Goal: Task Accomplishment & Management: Complete application form

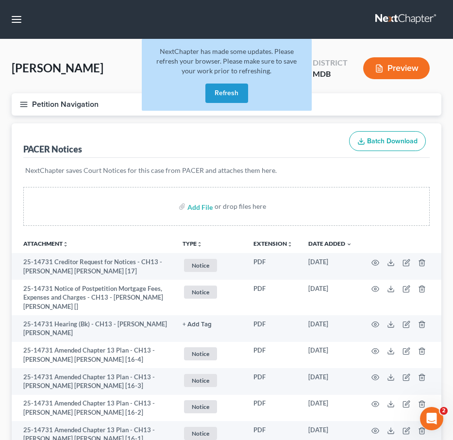
click at [242, 95] on button "Refresh" at bounding box center [226, 93] width 43 height 19
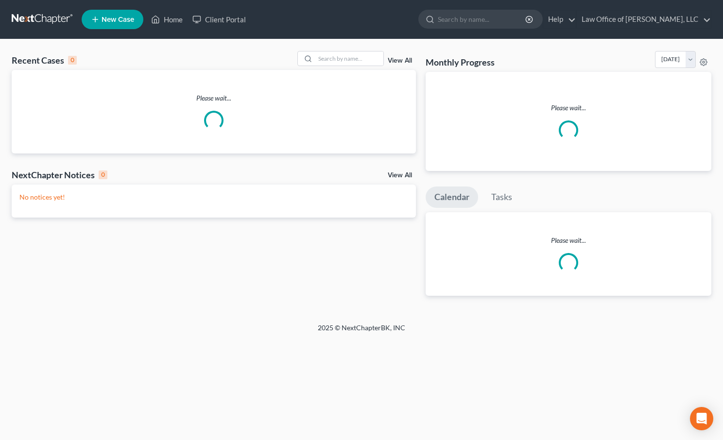
click at [108, 25] on link "New Case" at bounding box center [113, 19] width 62 height 19
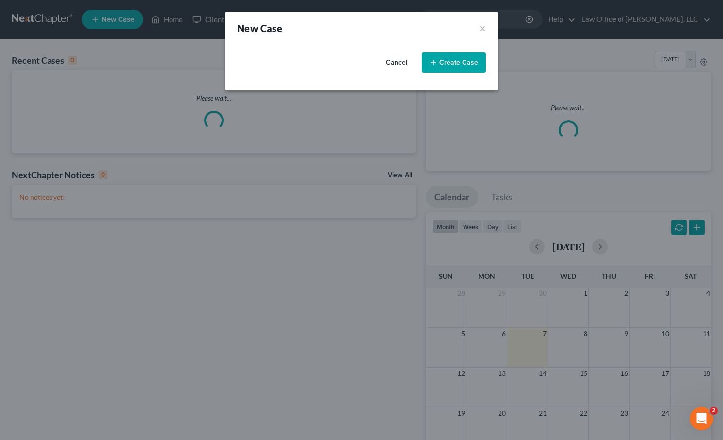
select select "38"
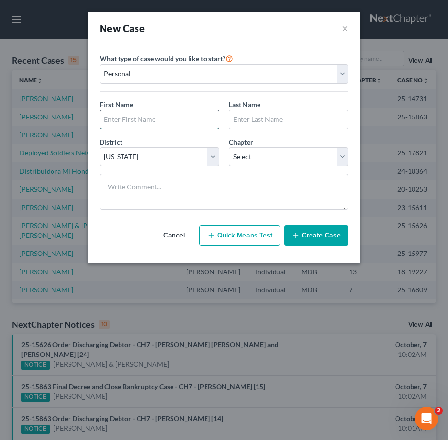
click at [152, 124] on input "text" at bounding box center [159, 119] width 119 height 18
type input "[PERSON_NAME]"
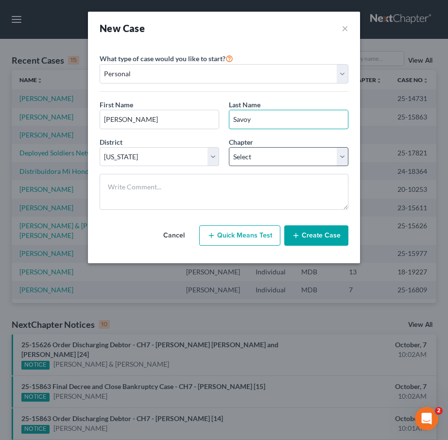
type input "Savoy"
click at [241, 160] on select "Select 7 11 12 13" at bounding box center [289, 156] width 120 height 19
select select "0"
click at [229, 147] on select "Select 7 11 12 13" at bounding box center [289, 156] width 120 height 19
click at [319, 230] on button "Create Case" at bounding box center [316, 235] width 64 height 20
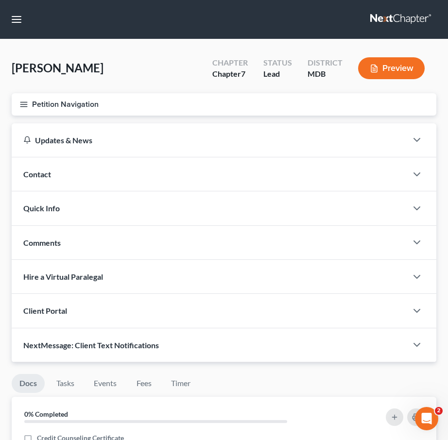
click at [41, 314] on span "Client Portal" at bounding box center [45, 310] width 44 height 9
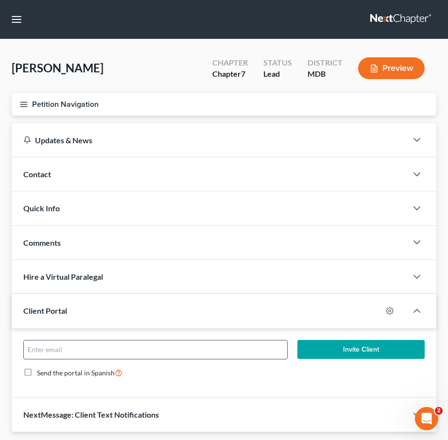
click at [53, 348] on input "email" at bounding box center [155, 350] width 263 height 18
paste input "[PERSON_NAME][EMAIL_ADDRESS][DOMAIN_NAME]>"
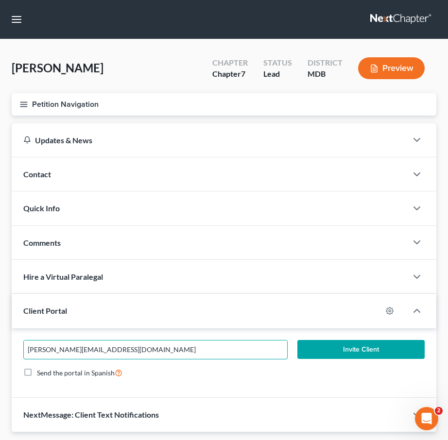
type input "[PERSON_NAME][EMAIL_ADDRESS][DOMAIN_NAME]"
click at [315, 353] on button "Invite Client" at bounding box center [360, 349] width 127 height 19
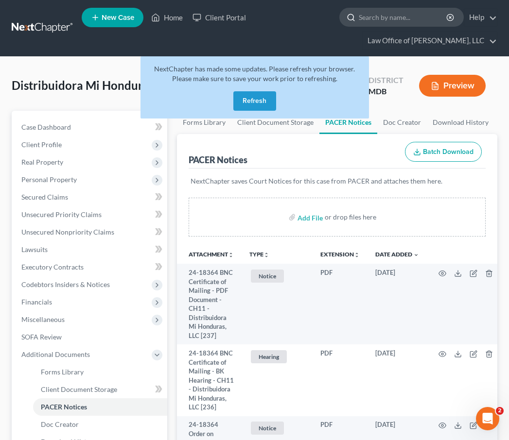
click at [386, 13] on input "search" at bounding box center [403, 17] width 89 height 18
type input "burke"
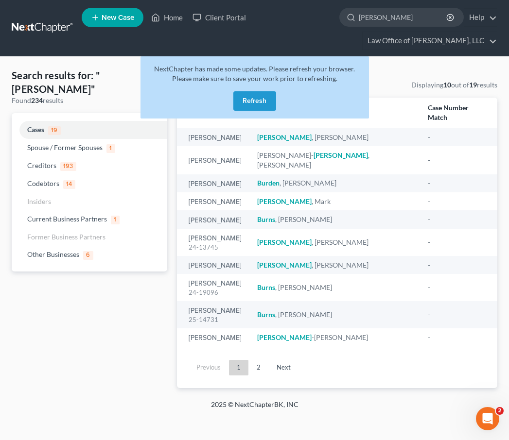
click at [254, 96] on button "Refresh" at bounding box center [254, 100] width 43 height 19
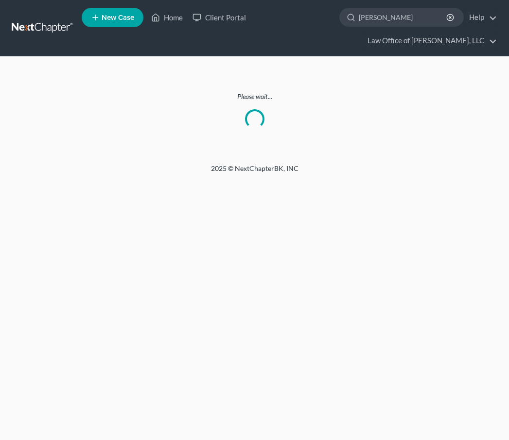
click at [210, 128] on div "Please wait..." at bounding box center [254, 110] width 485 height 37
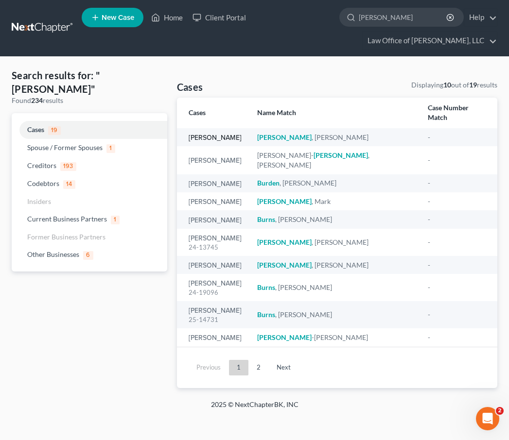
click at [210, 135] on link "Burke, Wendy" at bounding box center [214, 138] width 53 height 7
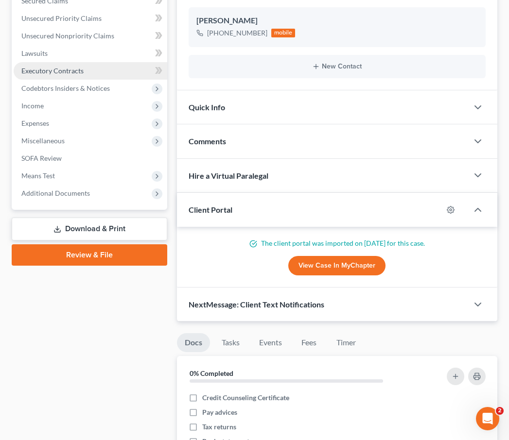
scroll to position [257, 0]
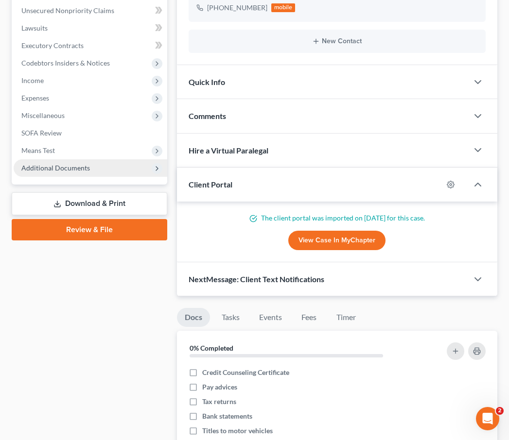
click at [82, 164] on span "Additional Documents" at bounding box center [55, 168] width 68 height 8
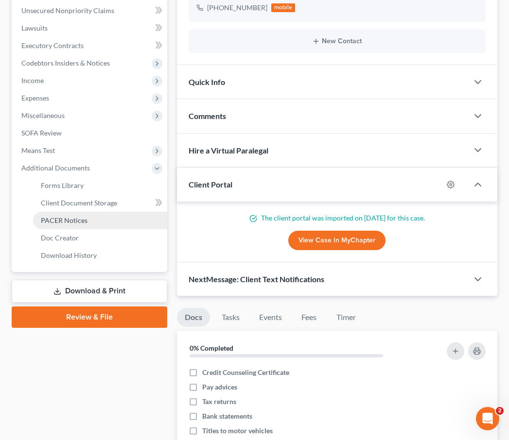
click at [66, 218] on span "PACER Notices" at bounding box center [64, 220] width 47 height 8
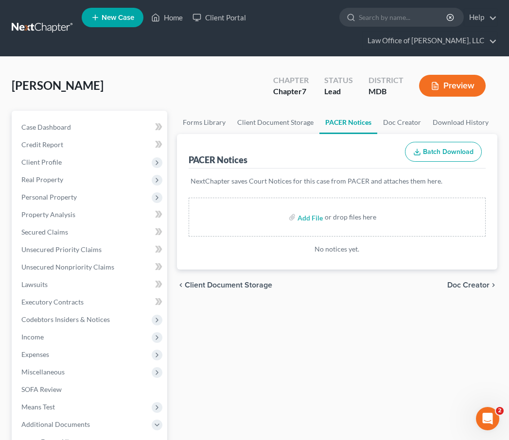
click at [219, 283] on span "Client Document Storage" at bounding box center [228, 285] width 87 height 8
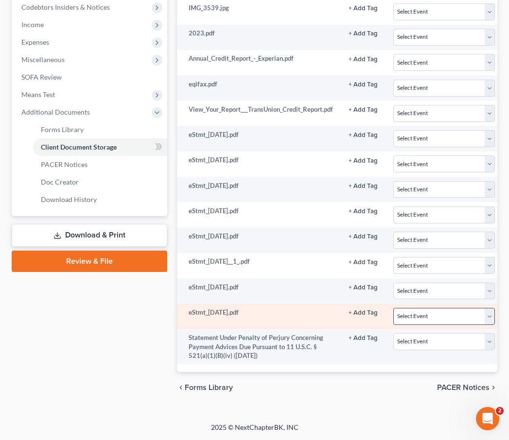
scroll to position [0, 188]
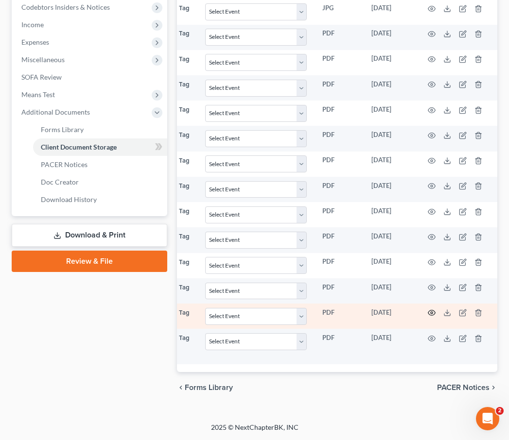
click at [431, 309] on icon "button" at bounding box center [432, 313] width 8 height 8
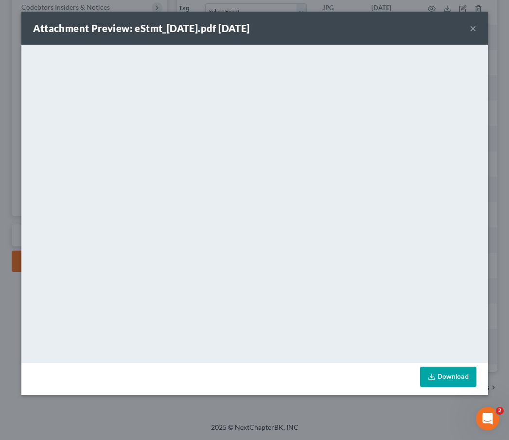
click at [469, 26] on button "×" at bounding box center [472, 28] width 7 height 12
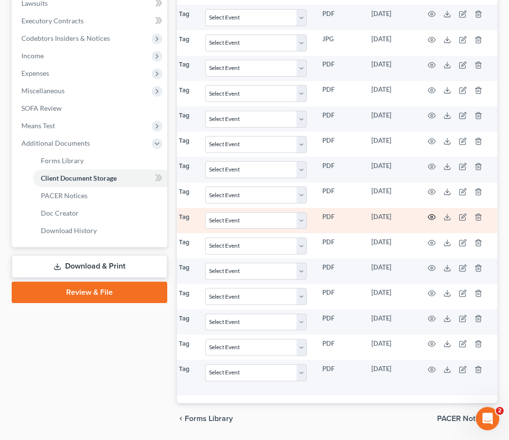
click at [428, 213] on icon "button" at bounding box center [432, 217] width 8 height 8
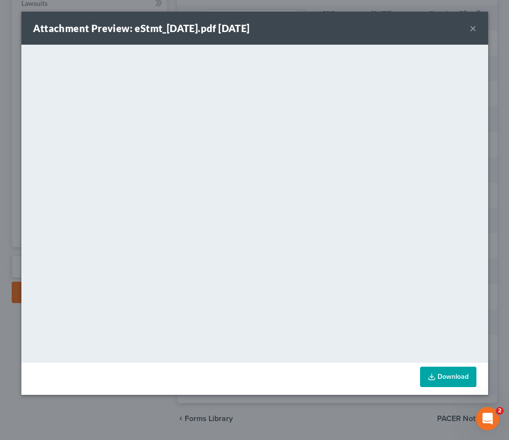
click at [471, 26] on button "×" at bounding box center [472, 28] width 7 height 12
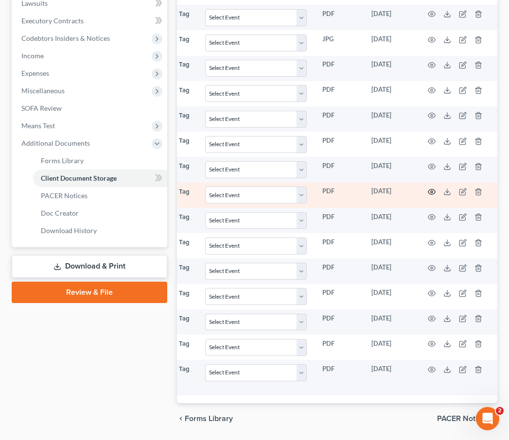
click at [430, 189] on icon "button" at bounding box center [431, 191] width 7 height 5
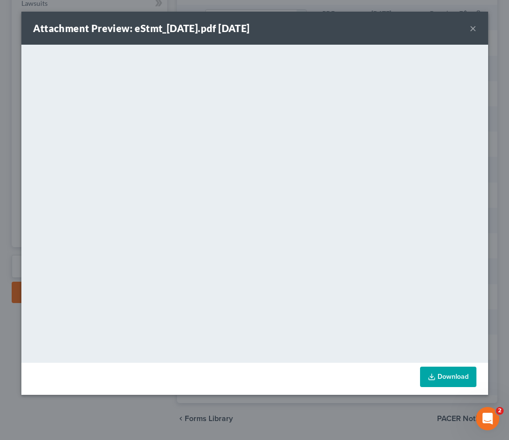
click at [475, 28] on button "×" at bounding box center [472, 28] width 7 height 12
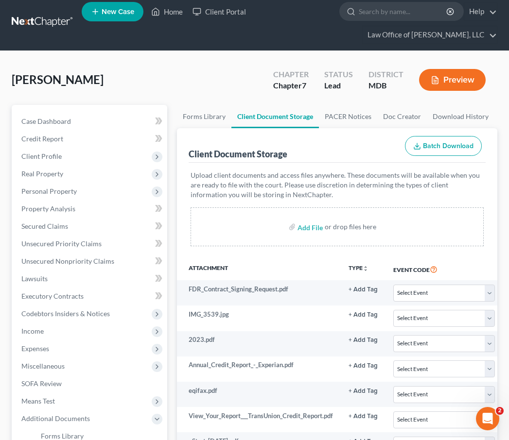
scroll to position [0, 0]
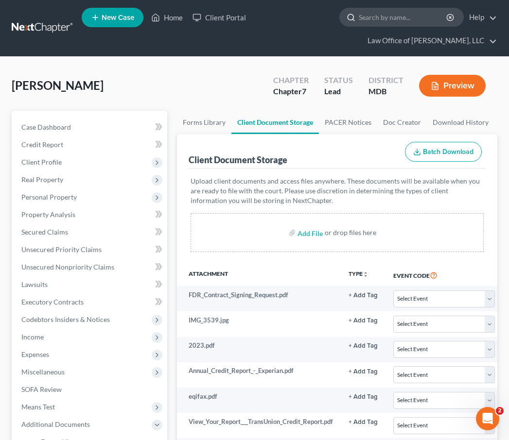
click at [379, 14] on input "search" at bounding box center [403, 17] width 89 height 18
type input "vines"
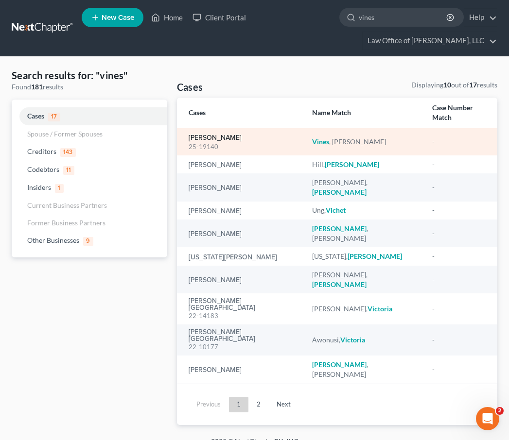
click at [212, 135] on link "Vines, Sharmain" at bounding box center [214, 138] width 53 height 7
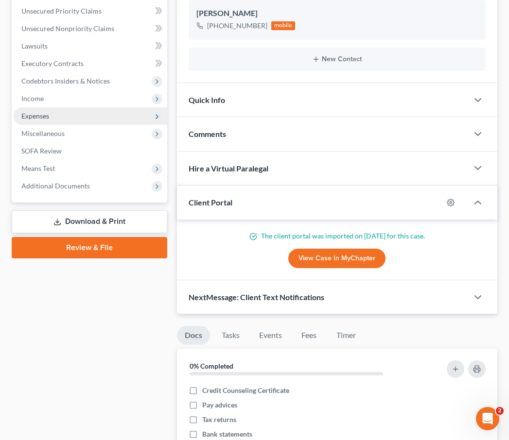
scroll to position [217, 0]
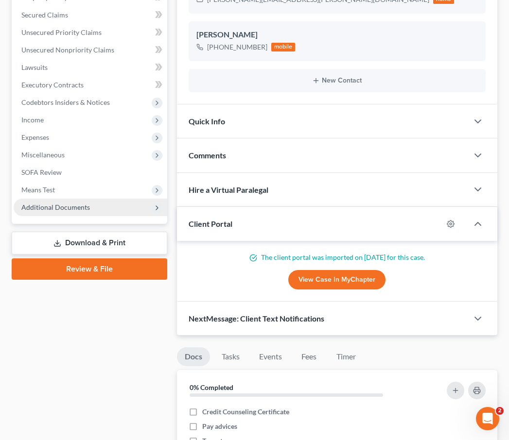
click at [66, 205] on span "Additional Documents" at bounding box center [55, 207] width 68 height 8
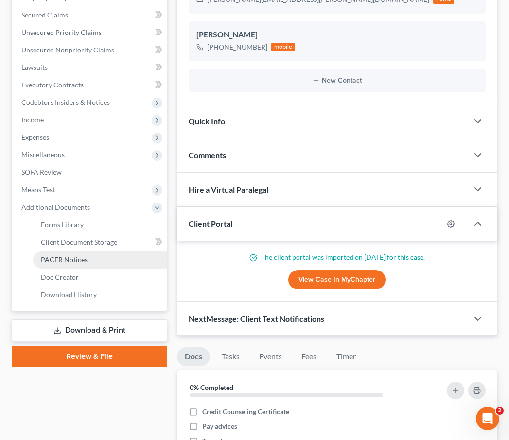
click at [59, 259] on span "PACER Notices" at bounding box center [64, 260] width 47 height 8
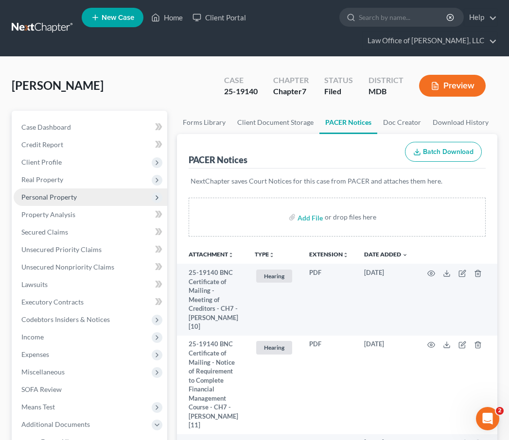
click at [41, 191] on span "Personal Property" at bounding box center [91, 196] width 154 height 17
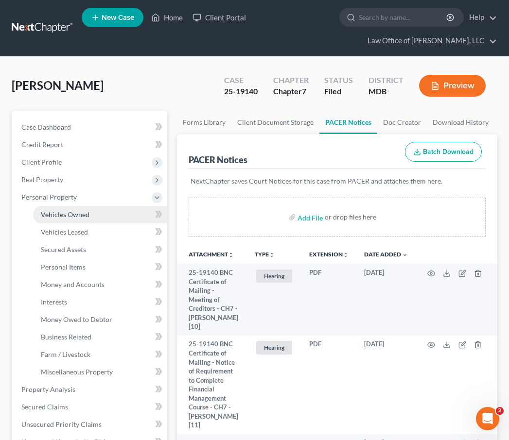
click at [50, 210] on span "Vehicles Owned" at bounding box center [65, 214] width 49 height 8
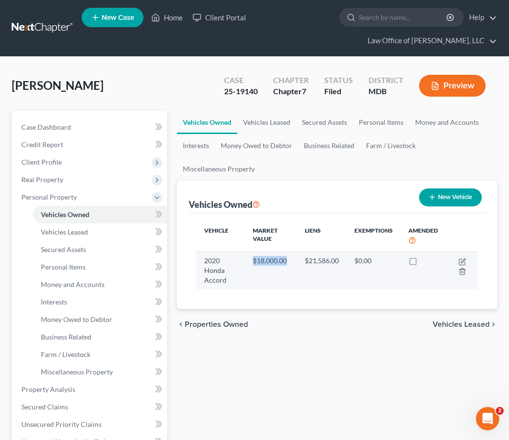
drag, startPoint x: 287, startPoint y: 261, endPoint x: 252, endPoint y: 260, distance: 35.0
click at [252, 260] on td "$18,000.00" at bounding box center [271, 271] width 52 height 38
copy td "$18,000.00"
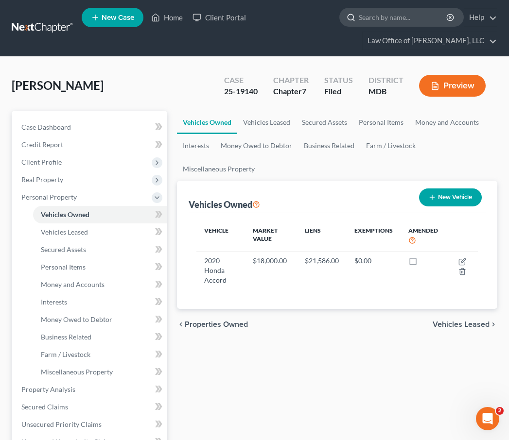
click at [397, 25] on input "search" at bounding box center [403, 17] width 89 height 18
type input "wood"
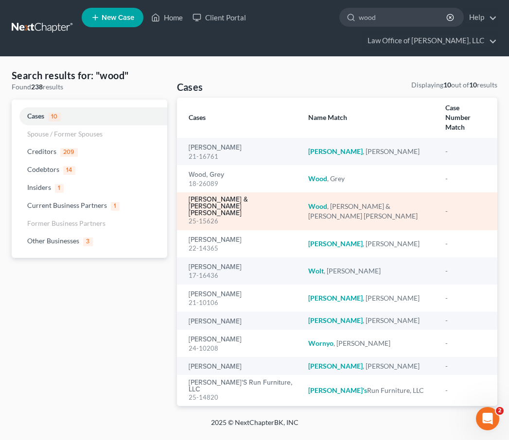
click at [202, 196] on link "[PERSON_NAME] & [PERSON_NAME] [PERSON_NAME]" at bounding box center [240, 206] width 104 height 20
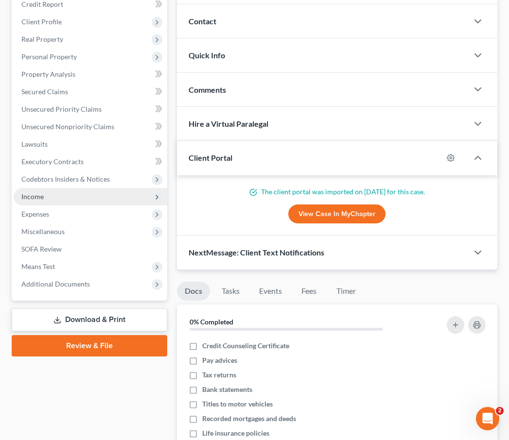
scroll to position [191, 0]
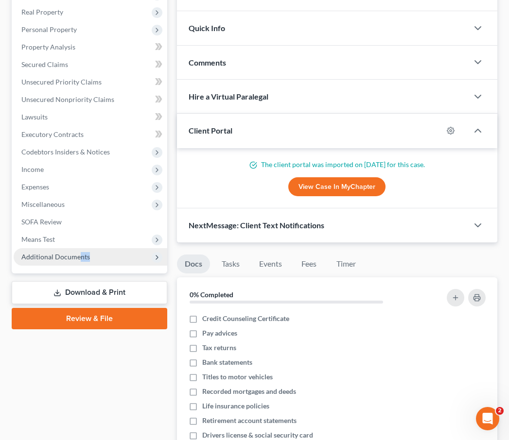
click at [77, 248] on span "Additional Documents" at bounding box center [91, 256] width 154 height 17
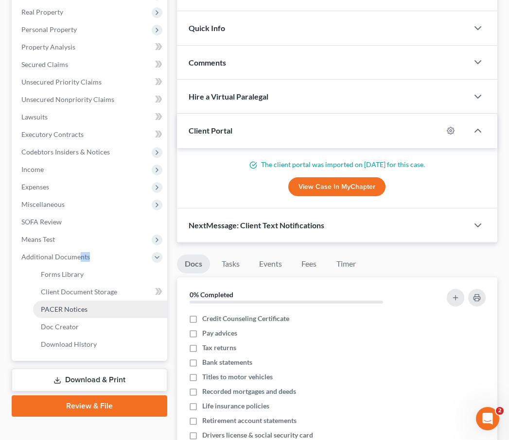
click at [69, 305] on span "PACER Notices" at bounding box center [64, 309] width 47 height 8
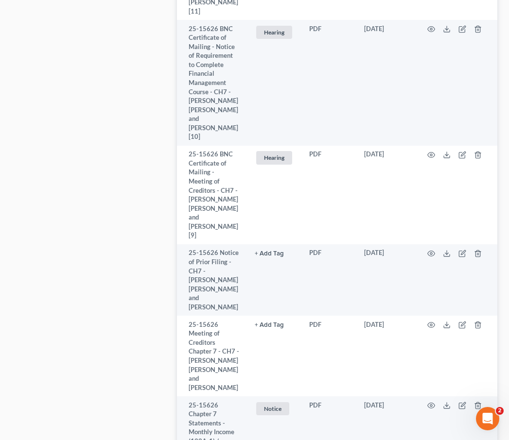
scroll to position [1875, 0]
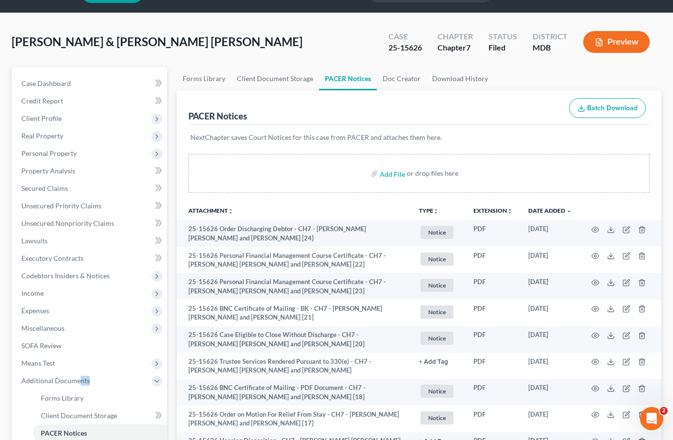
scroll to position [0, 0]
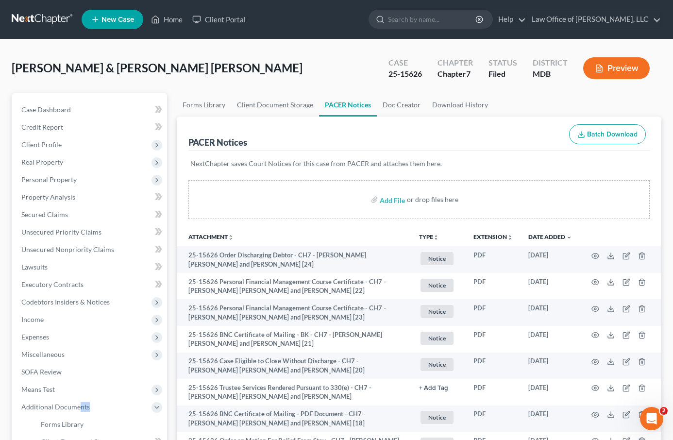
click at [89, 23] on link "New Case" at bounding box center [113, 19] width 62 height 19
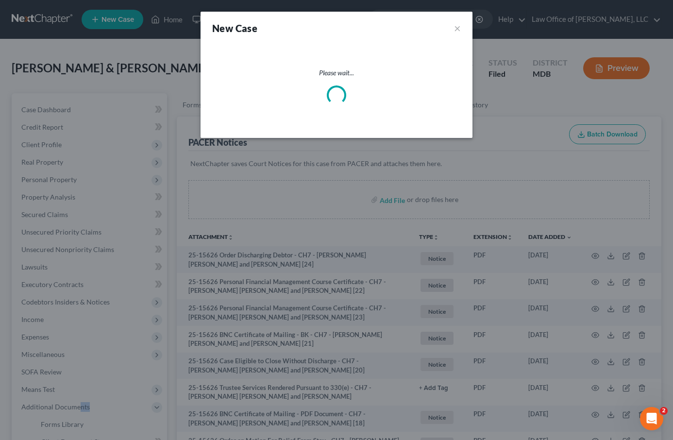
select select "38"
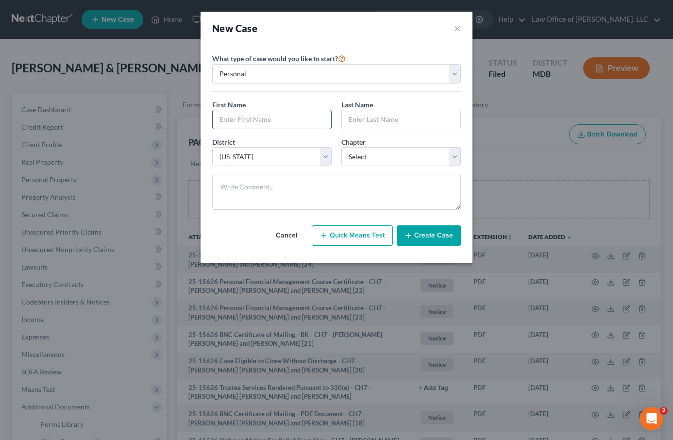
click at [256, 118] on input "text" at bounding box center [272, 119] width 119 height 18
type input "Brittany"
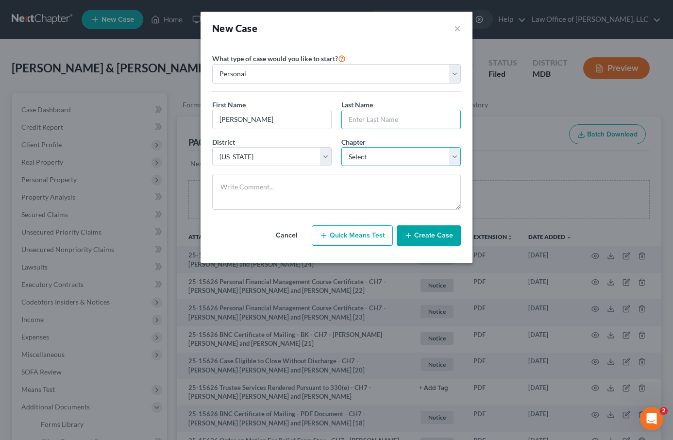
click at [356, 152] on select "Select 7 11 12 13" at bounding box center [402, 156] width 120 height 19
select select "3"
click at [342, 147] on select "Select 7 11 12 13" at bounding box center [402, 156] width 120 height 19
click at [355, 118] on input "text" at bounding box center [401, 119] width 119 height 18
type input "Johnson"
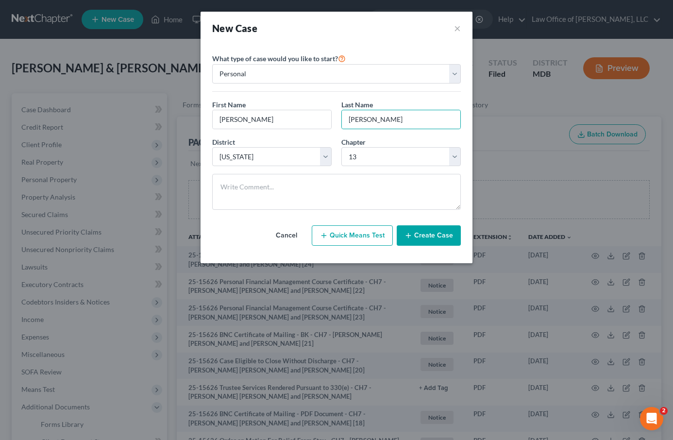
click at [426, 235] on button "Create Case" at bounding box center [429, 235] width 64 height 20
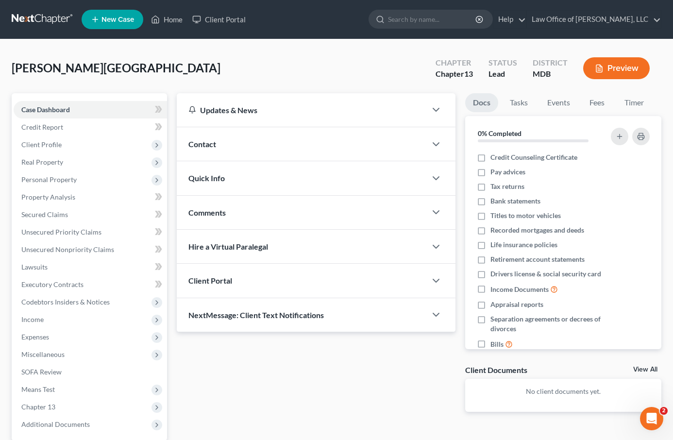
click at [261, 276] on div "Client Portal" at bounding box center [302, 281] width 250 height 34
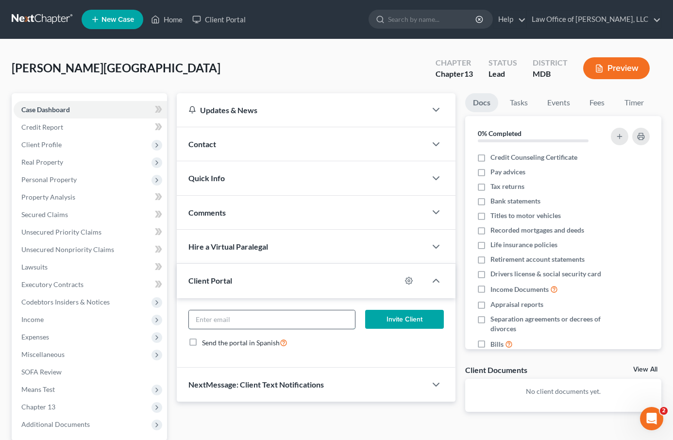
click at [232, 318] on input "email" at bounding box center [272, 319] width 166 height 18
type input "j"
drag, startPoint x: 295, startPoint y: 323, endPoint x: 178, endPoint y: 316, distance: 116.8
click at [178, 316] on div "brttnjhnsn31@protonmail.com Invite Client Send the portal in Spanish" at bounding box center [316, 333] width 279 height 70
paste input "$18,000.00"
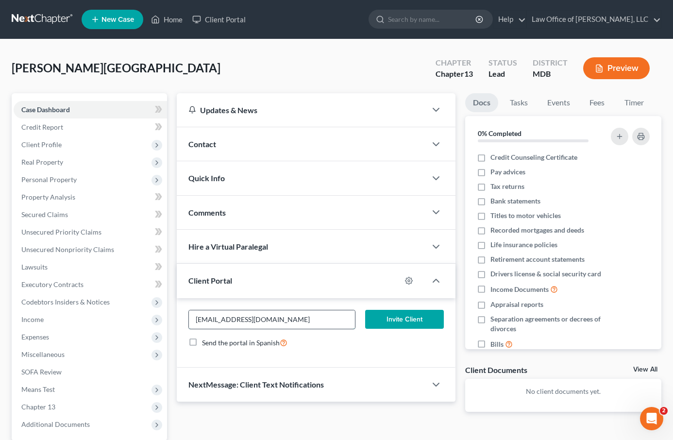
click at [287, 322] on input "brttnjhnsn31@protonmail.com" at bounding box center [272, 319] width 166 height 18
drag, startPoint x: 287, startPoint y: 322, endPoint x: 203, endPoint y: 320, distance: 84.1
click at [203, 320] on input "brttnjhnsn31@protonmail.com" at bounding box center [272, 319] width 166 height 18
type input "brttnjhnsn31@protonmail.com"
click at [388, 311] on button "Invite Client" at bounding box center [404, 319] width 79 height 19
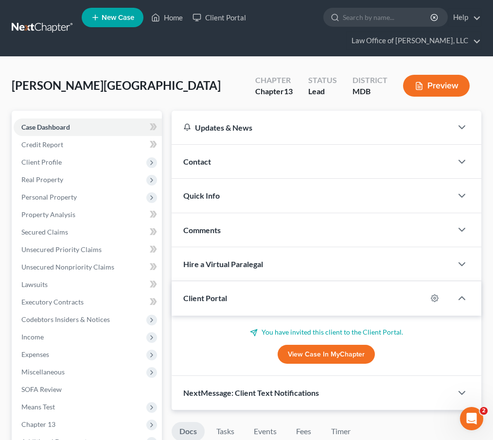
click at [376, 27] on form at bounding box center [385, 17] width 124 height 19
click at [372, 15] on input "search" at bounding box center [386, 17] width 89 height 18
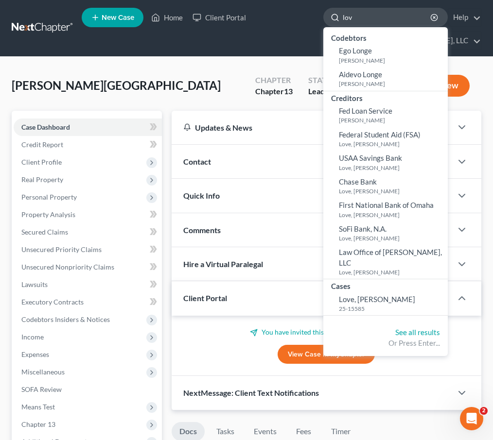
type input "love"
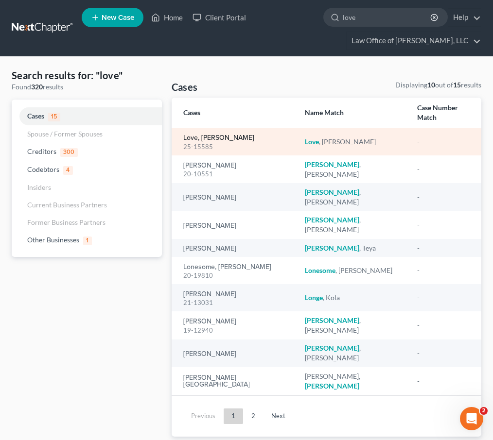
click at [194, 135] on link "Love, Shannon" at bounding box center [218, 138] width 71 height 7
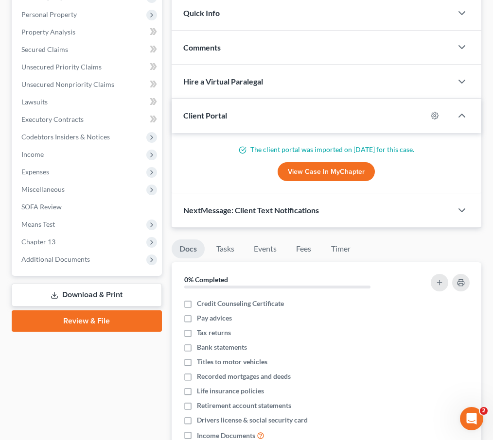
scroll to position [210, 0]
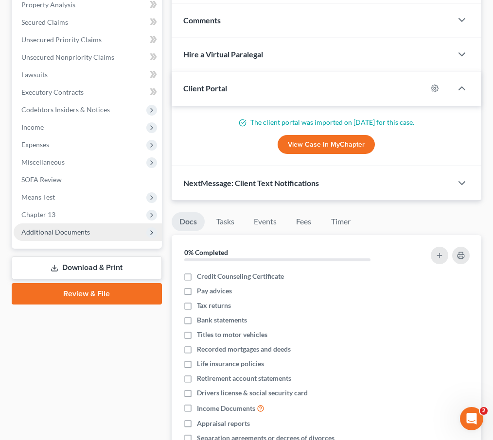
click at [46, 225] on span "Additional Documents" at bounding box center [88, 231] width 148 height 17
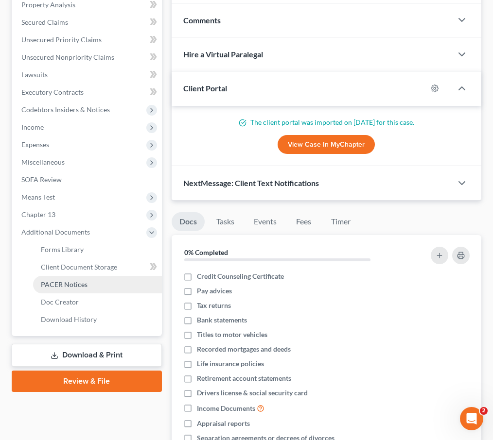
click at [55, 280] on span "PACER Notices" at bounding box center [64, 284] width 47 height 8
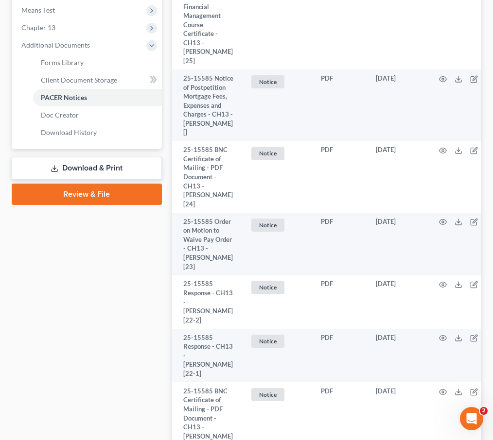
scroll to position [399, 0]
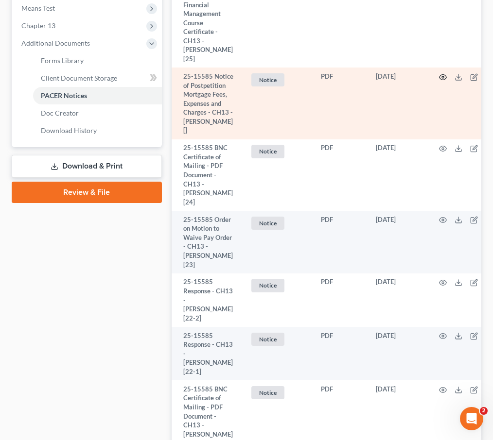
click at [442, 74] on icon "button" at bounding box center [442, 76] width 7 height 5
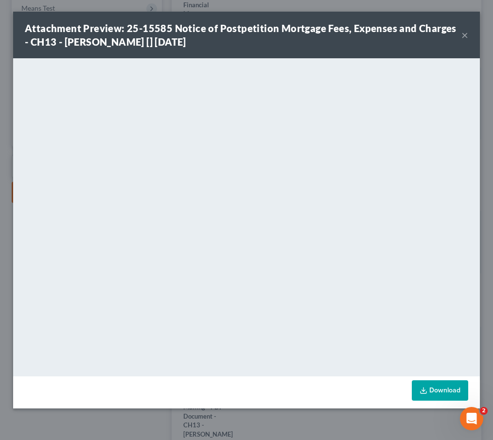
click at [467, 33] on button "×" at bounding box center [464, 35] width 7 height 12
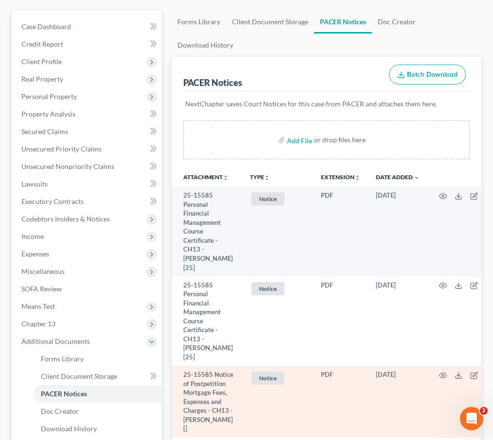
scroll to position [0, 0]
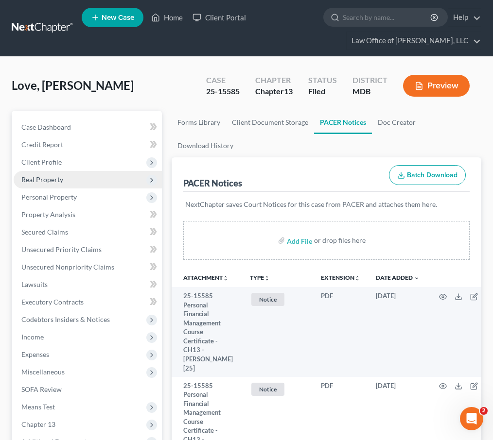
click at [35, 178] on span "Real Property" at bounding box center [42, 179] width 42 height 8
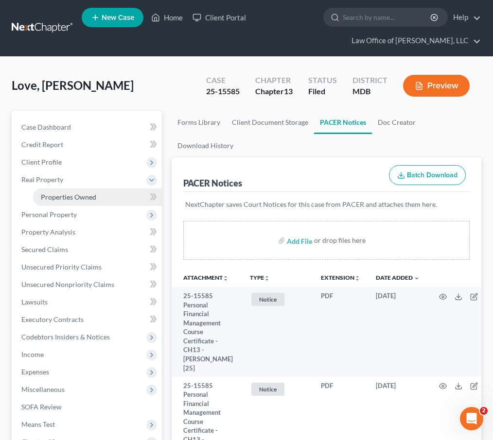
click at [59, 194] on span "Properties Owned" at bounding box center [68, 197] width 55 height 8
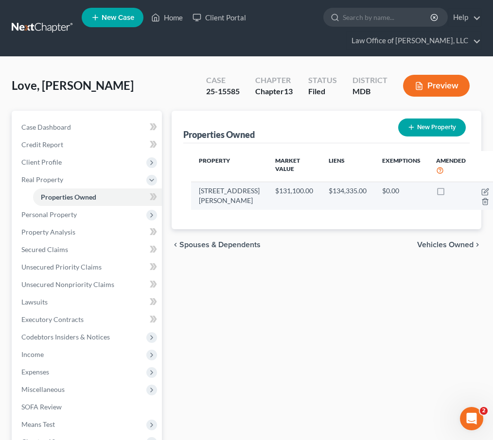
click at [473, 192] on td at bounding box center [486, 196] width 27 height 28
click at [481, 191] on icon "button" at bounding box center [485, 192] width 8 height 8
select select "9"
select select "34"
select select "0"
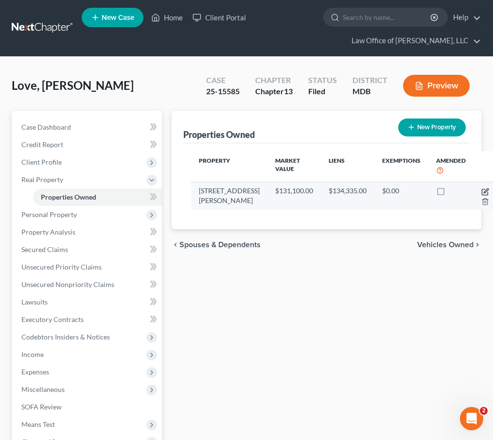
select select "0"
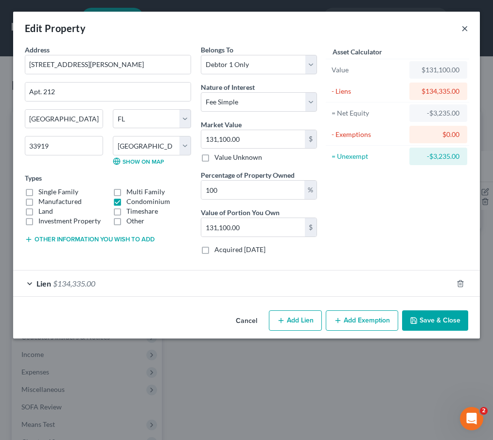
click at [463, 27] on button "×" at bounding box center [464, 28] width 7 height 12
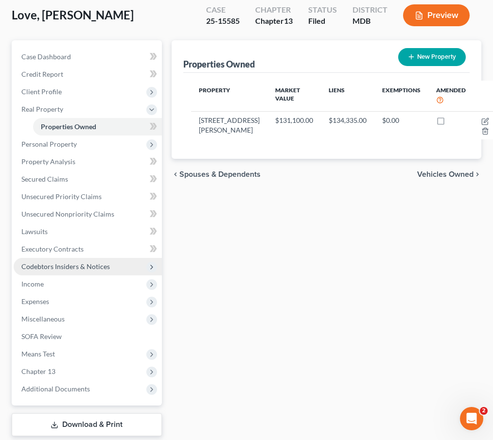
scroll to position [128, 0]
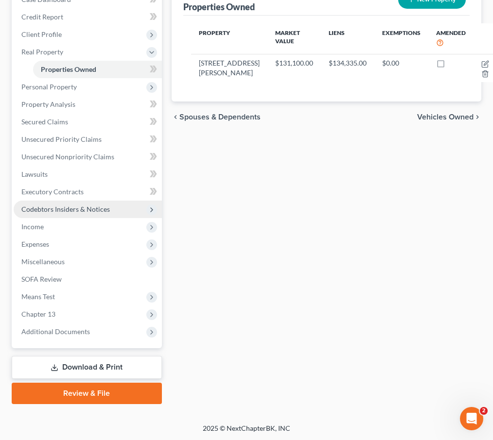
click at [43, 328] on span "Additional Documents" at bounding box center [55, 331] width 68 height 8
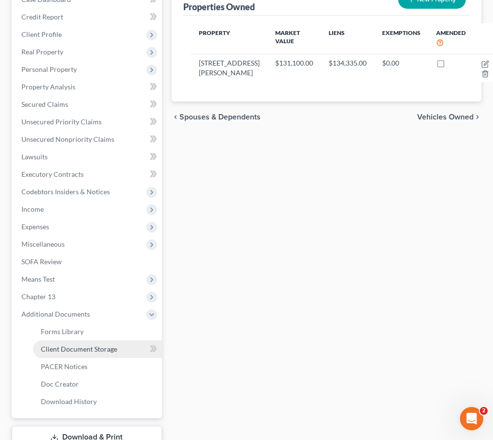
click at [62, 348] on span "Client Document Storage" at bounding box center [79, 349] width 76 height 8
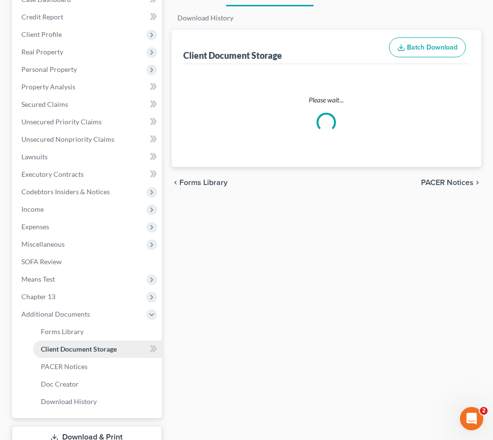
scroll to position [25, 0]
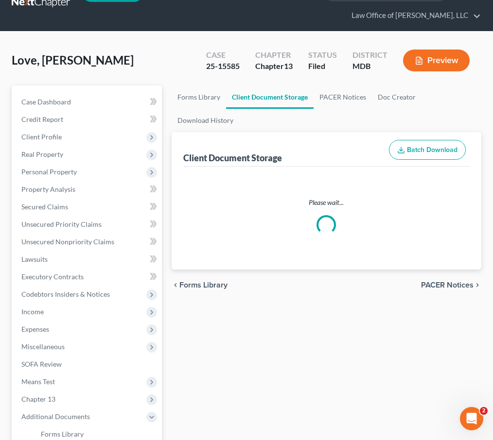
select select "14"
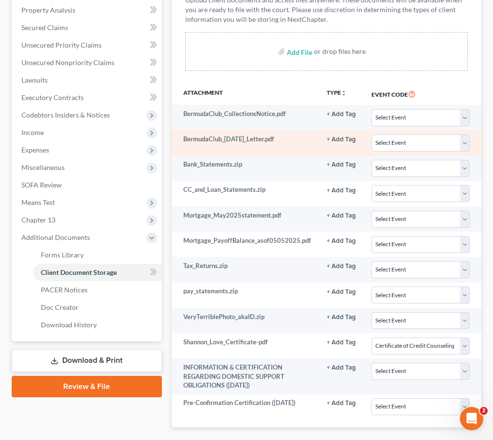
scroll to position [236, 0]
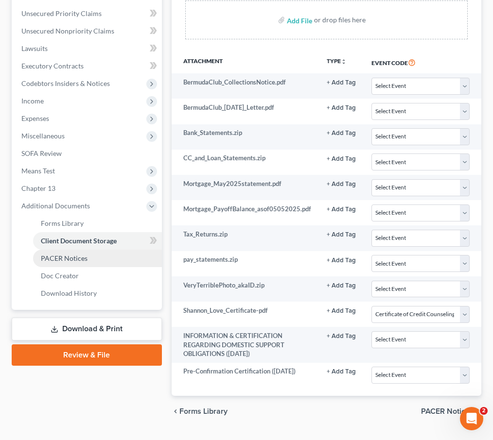
click at [49, 257] on span "PACER Notices" at bounding box center [64, 258] width 47 height 8
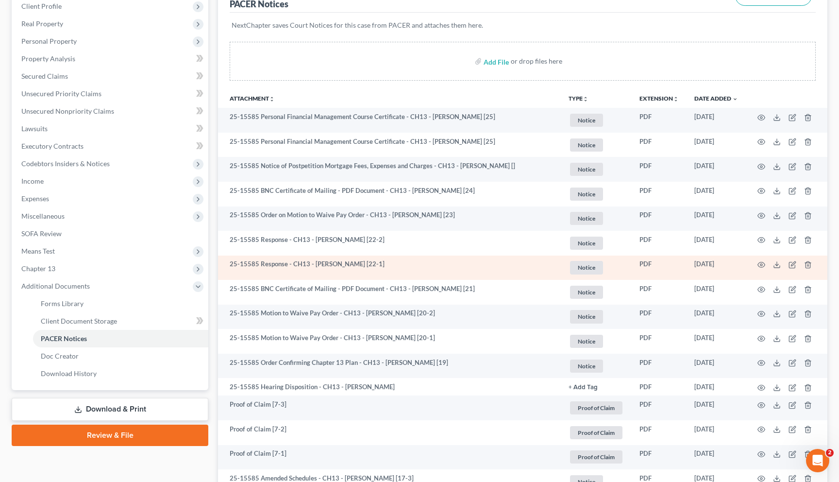
scroll to position [121, 0]
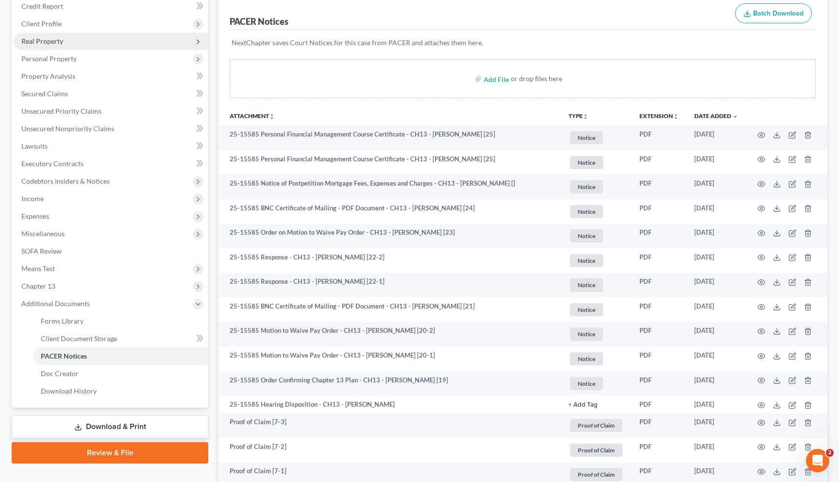
click at [27, 43] on span "Real Property" at bounding box center [42, 41] width 42 height 8
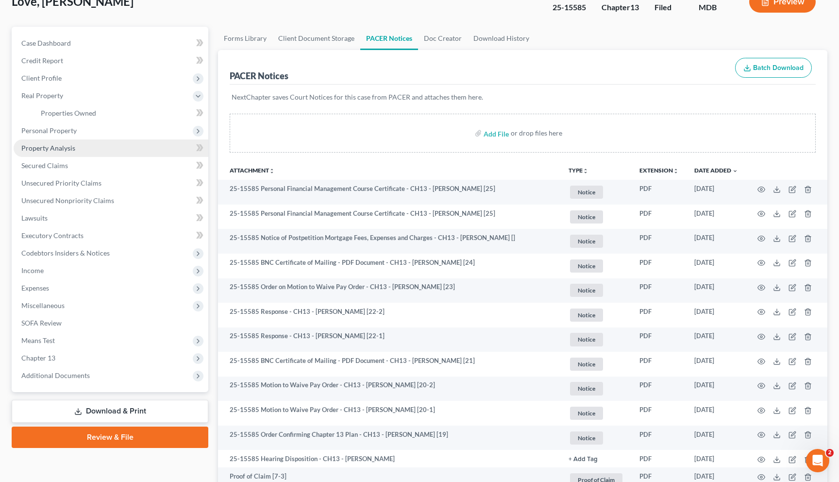
scroll to position [46, 0]
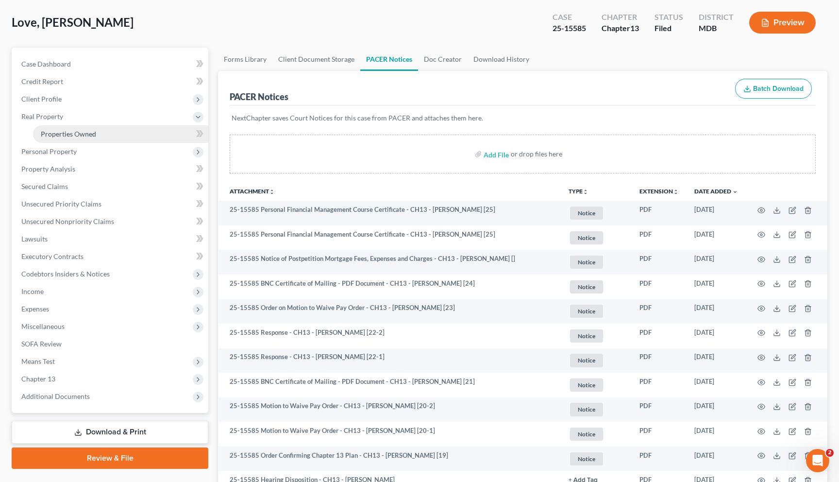
click at [55, 138] on link "Properties Owned" at bounding box center [120, 133] width 175 height 17
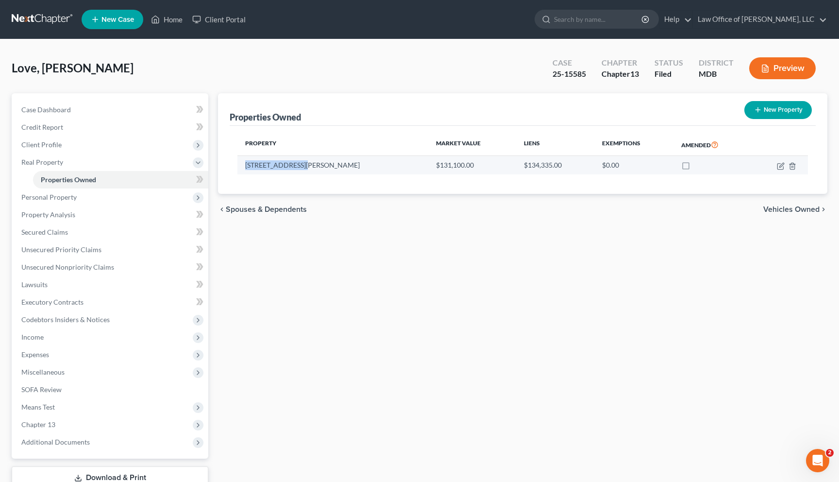
drag, startPoint x: 246, startPoint y: 165, endPoint x: 315, endPoint y: 165, distance: 69.0
click at [315, 165] on td "5959 Winkler Road" at bounding box center [333, 165] width 191 height 18
copy td "5959 Winkler Road"
click at [508, 166] on icon "button" at bounding box center [782, 165] width 4 height 4
select select "9"
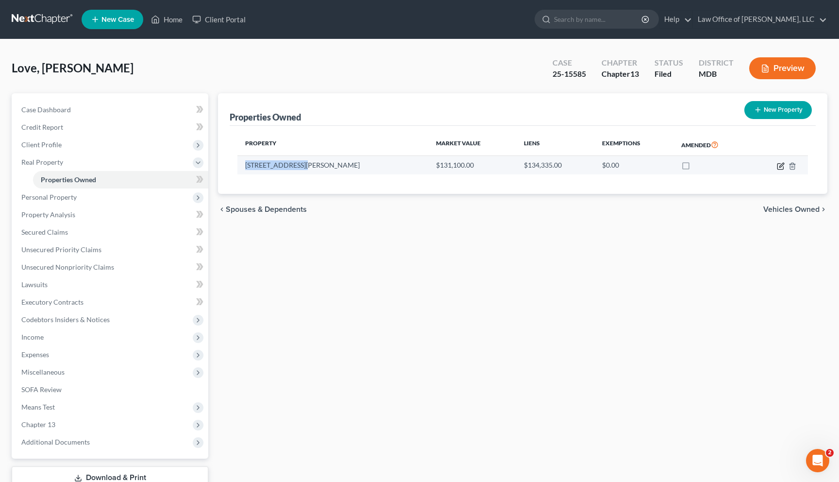
select select "34"
select select "0"
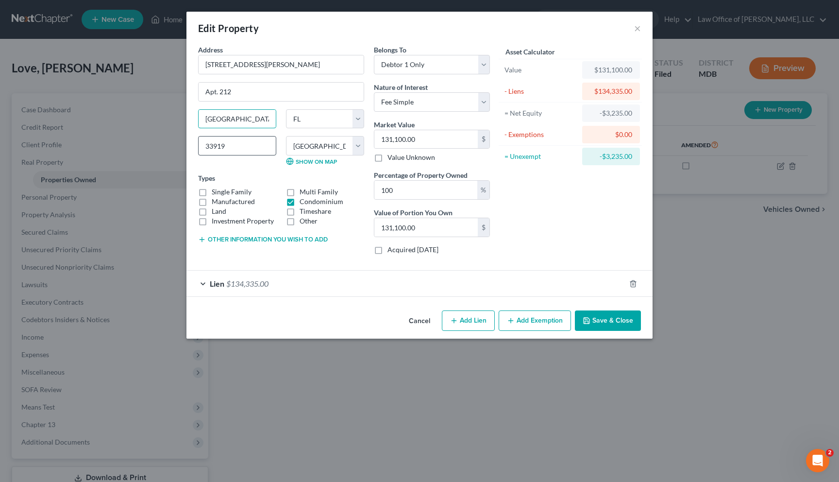
drag, startPoint x: 204, startPoint y: 119, endPoint x: 249, endPoint y: 137, distance: 48.4
click at [249, 137] on div "Fort Myers State AL AK AR AZ CA CO CT DE DC FL GA GU HI ID IL IN IA KS KY LA ME…" at bounding box center [281, 141] width 176 height 64
drag, startPoint x: 233, startPoint y: 147, endPoint x: 178, endPoint y: 146, distance: 55.4
click at [178, 146] on div "Edit Property × Address * 5959 Winkler Road Apt. 212 Fort Myers State AL AK AR …" at bounding box center [419, 241] width 839 height 482
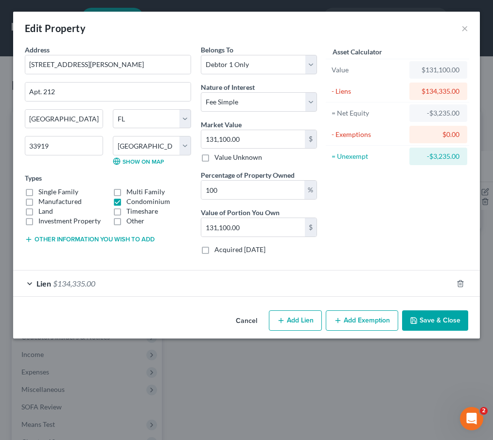
click at [252, 322] on button "Cancel" at bounding box center [246, 320] width 37 height 19
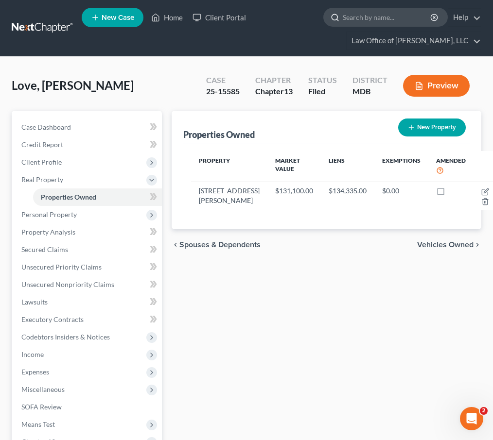
click at [355, 19] on input "search" at bounding box center [386, 17] width 89 height 18
type input "stockman"
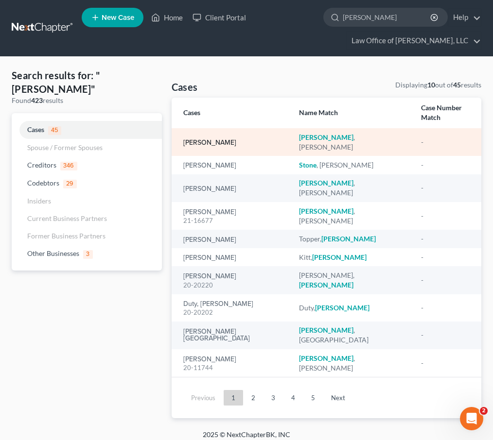
click at [203, 139] on link "Stockman, Trevor" at bounding box center [209, 142] width 53 height 7
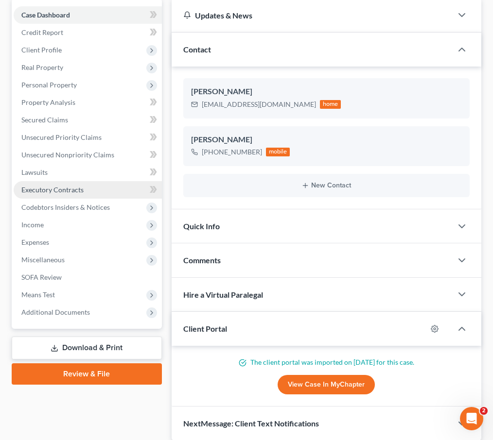
scroll to position [180, 0]
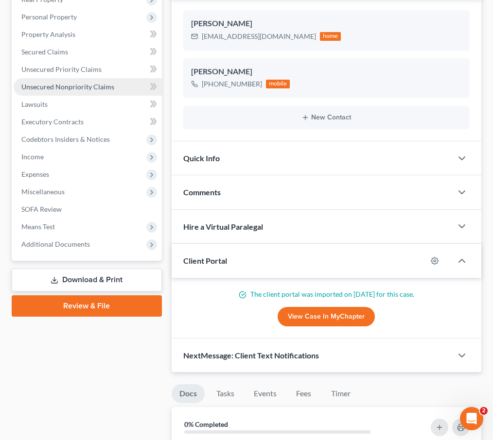
click at [33, 86] on span "Unsecured Nonpriority Claims" at bounding box center [67, 87] width 93 height 8
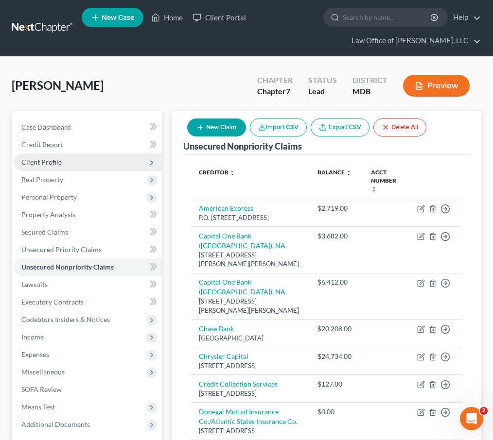
click at [48, 158] on span "Client Profile" at bounding box center [41, 162] width 40 height 8
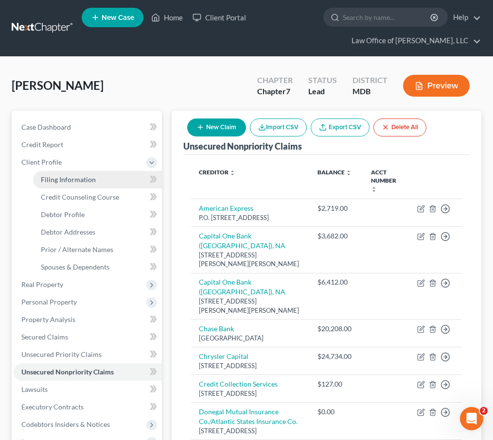
click at [51, 176] on span "Filing Information" at bounding box center [68, 179] width 55 height 8
select select "0"
select select "38"
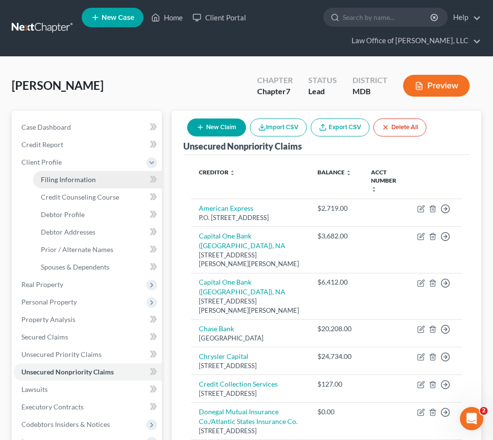
select select "21"
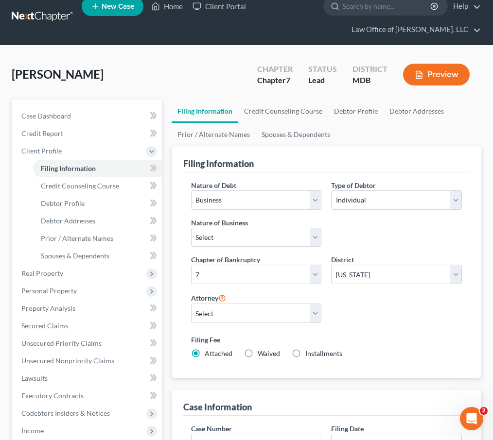
scroll to position [26, 0]
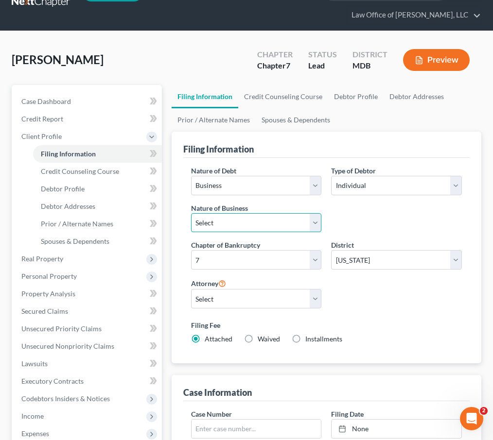
click at [316, 216] on select "Select Clearing Bank Commodity Broker Health Care Business Other Railroad Singl…" at bounding box center [256, 222] width 131 height 19
select select "3"
click at [191, 213] on select "Select Clearing Bank Commodity Broker Health Care Business Other Railroad Singl…" at bounding box center [256, 222] width 131 height 19
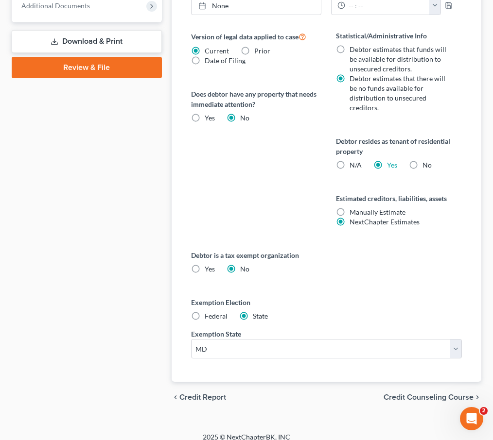
scroll to position [533, 0]
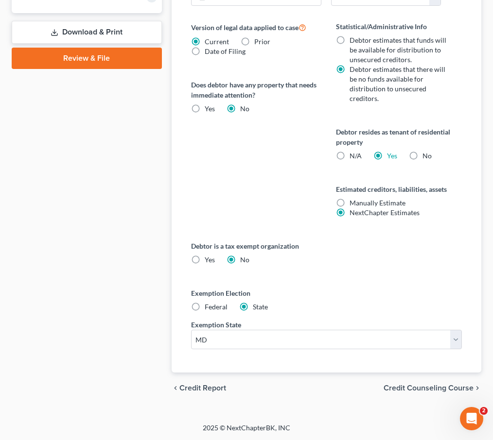
click at [431, 385] on span "Credit Counseling Course" at bounding box center [428, 388] width 90 height 8
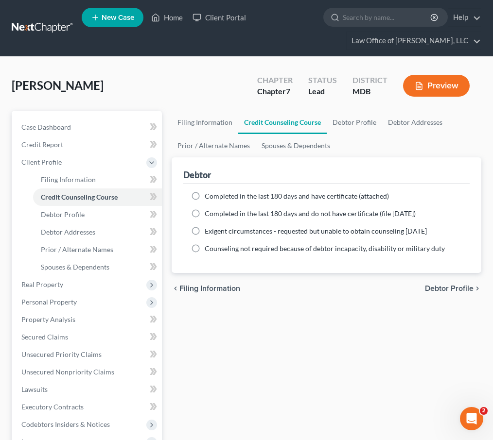
click at [438, 291] on span "Debtor Profile" at bounding box center [449, 289] width 49 height 8
select select "1"
select select "3"
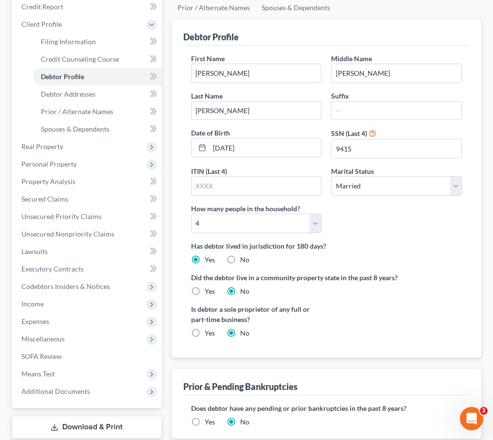
scroll to position [204, 0]
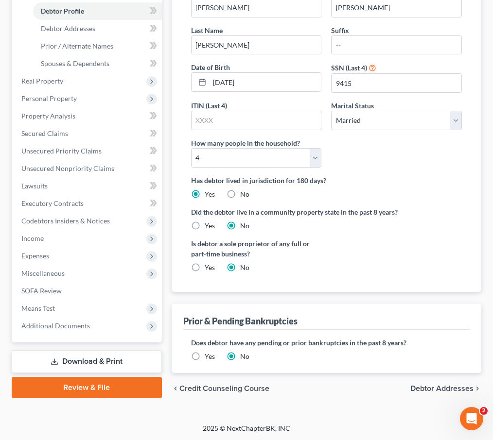
click at [416, 386] on span "Debtor Addresses" at bounding box center [441, 389] width 63 height 8
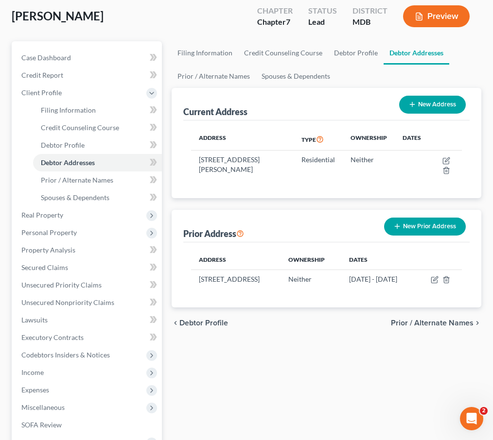
click at [429, 327] on span "Prior / Alternate Names" at bounding box center [432, 323] width 83 height 8
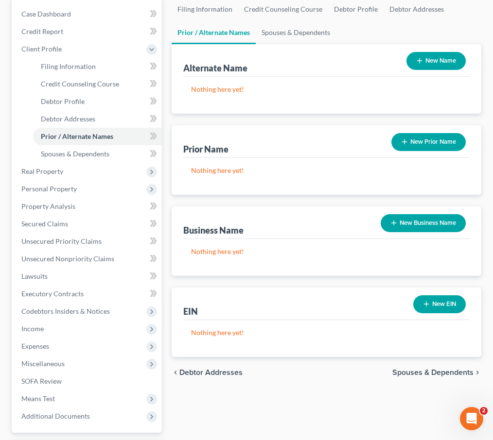
scroll to position [133, 0]
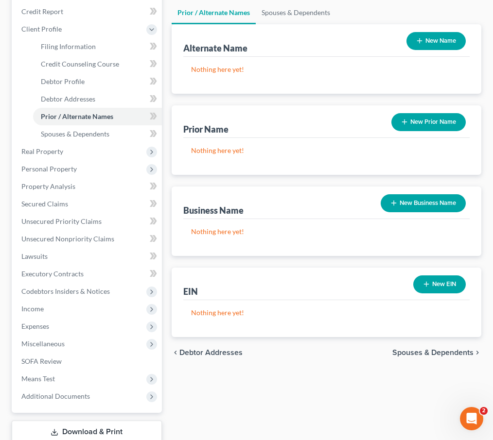
click at [431, 350] on span "Spouses & Dependents" at bounding box center [432, 353] width 81 height 8
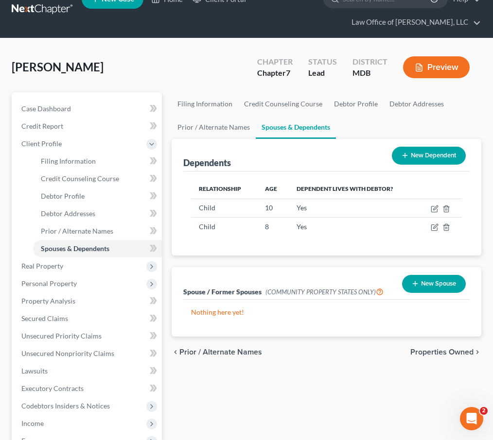
scroll to position [28, 0]
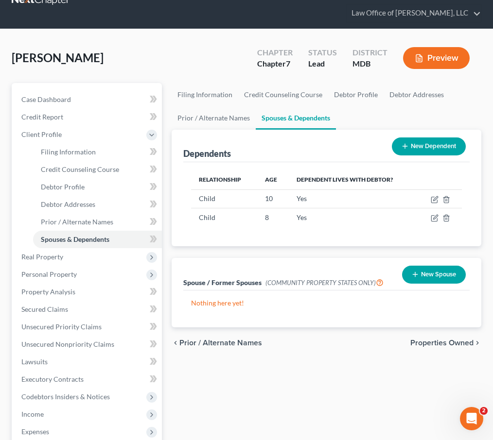
click at [447, 339] on span "Properties Owned" at bounding box center [441, 343] width 63 height 8
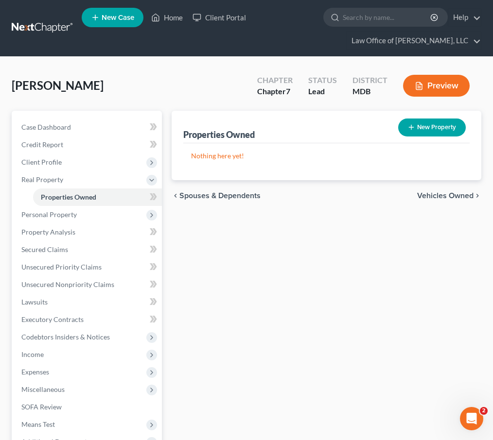
click at [430, 203] on div "chevron_left Spouses & Dependents Vehicles Owned chevron_right" at bounding box center [325, 195] width 309 height 31
click at [428, 196] on span "Vehicles Owned" at bounding box center [445, 196] width 56 height 8
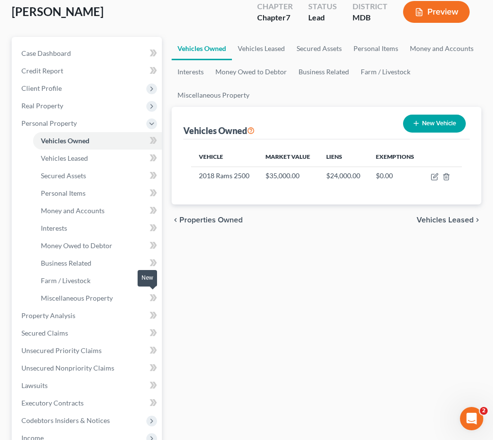
scroll to position [115, 0]
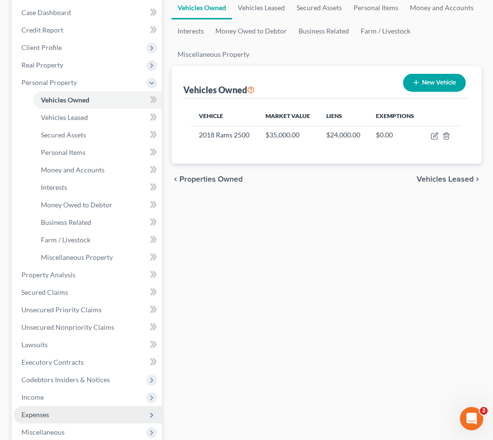
click at [64, 412] on span "Expenses" at bounding box center [88, 414] width 148 height 17
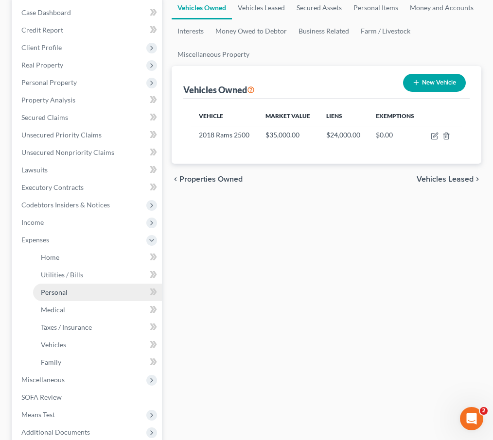
click at [45, 300] on link "Personal" at bounding box center [97, 292] width 129 height 17
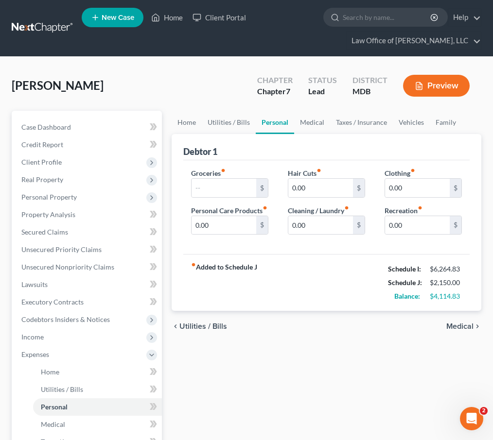
click at [192, 330] on span "Utilities / Bills" at bounding box center [203, 327] width 48 height 8
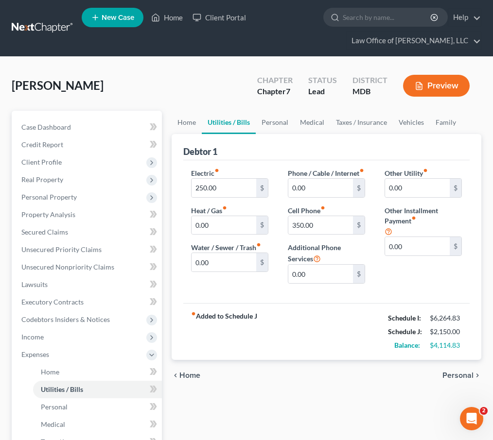
click at [189, 379] on span "Home" at bounding box center [189, 376] width 21 height 8
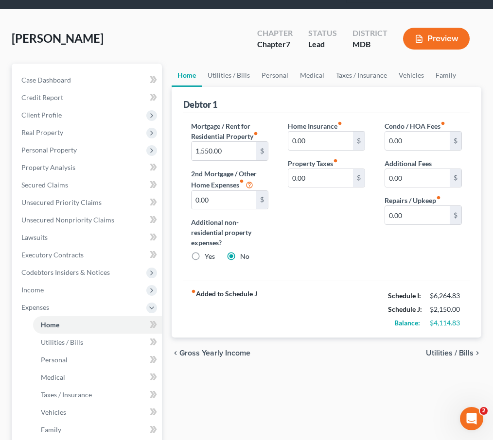
scroll to position [78, 0]
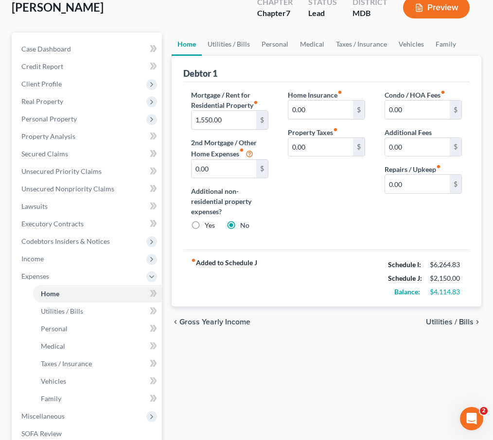
click at [448, 322] on span "Utilities / Bills" at bounding box center [450, 322] width 48 height 8
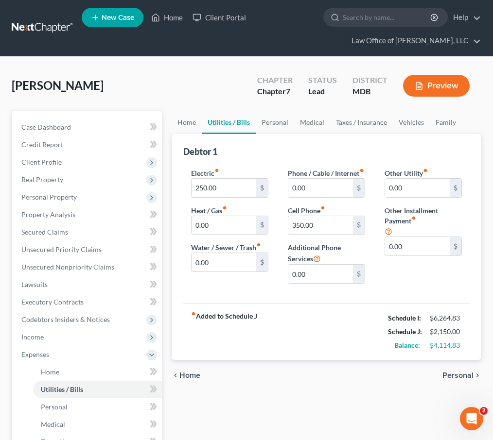
click at [447, 379] on span "Personal" at bounding box center [457, 376] width 31 height 8
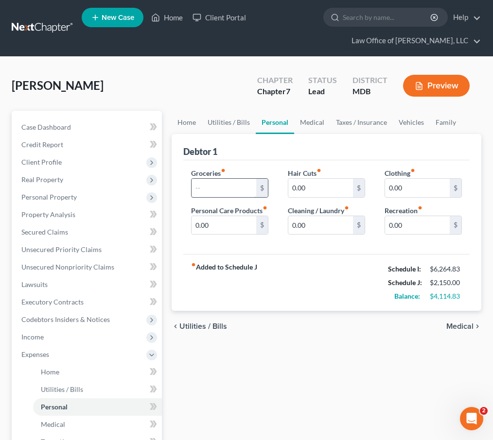
click at [197, 186] on input "text" at bounding box center [223, 188] width 65 height 18
type input "1,250"
type input "115"
click at [423, 184] on input "0.00" at bounding box center [417, 188] width 65 height 18
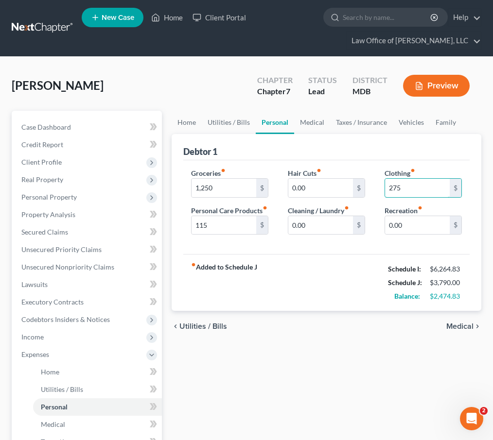
type input "275"
click at [308, 224] on input "0.00" at bounding box center [320, 225] width 65 height 18
type input "90"
type input "115"
click at [460, 330] on span "Medical" at bounding box center [459, 327] width 27 height 8
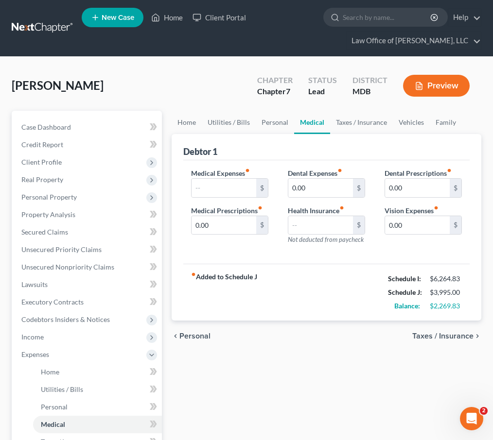
click at [450, 335] on span "Taxes / Insurance" at bounding box center [442, 336] width 61 height 8
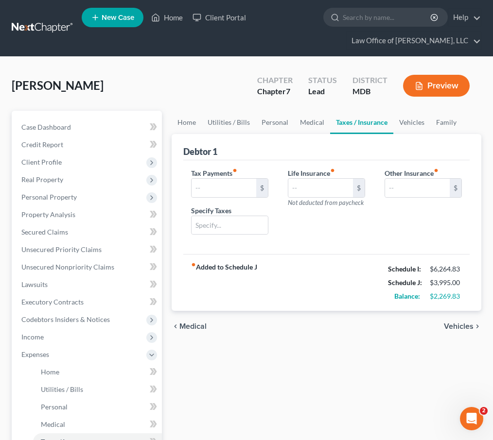
click at [450, 325] on span "Vehicles" at bounding box center [459, 327] width 30 height 8
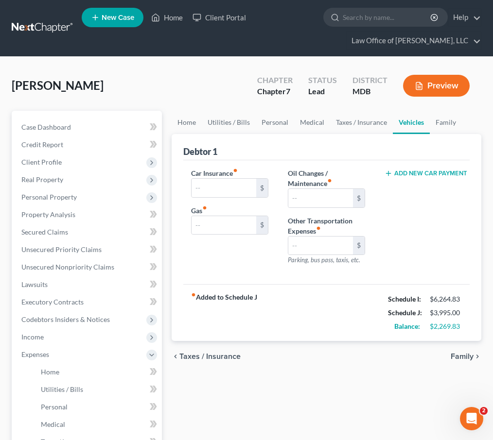
click at [455, 357] on span "Family" at bounding box center [461, 357] width 23 height 8
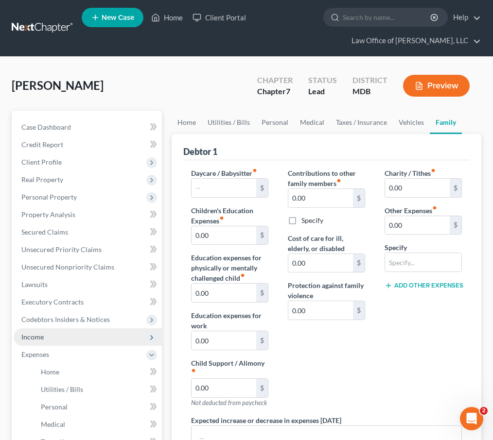
click at [34, 340] on span "Income" at bounding box center [32, 337] width 22 height 8
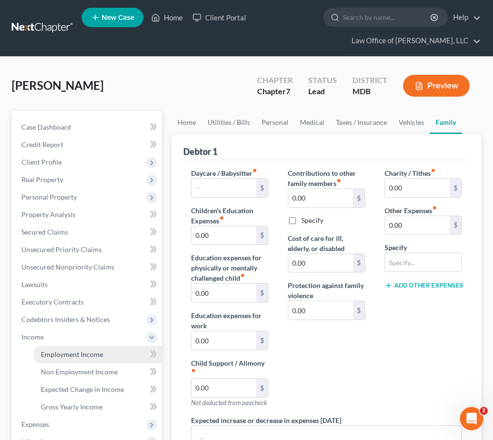
click at [48, 356] on span "Employment Income" at bounding box center [72, 354] width 62 height 8
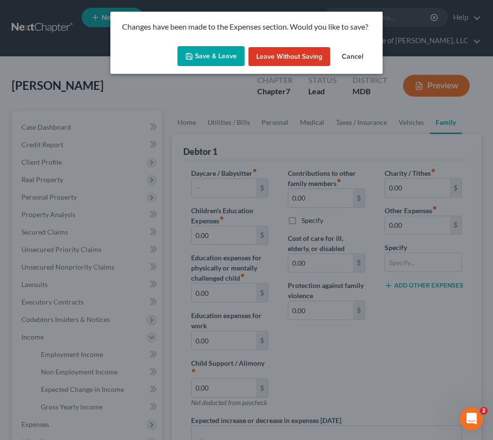
click at [213, 54] on button "Save & Leave" at bounding box center [210, 56] width 67 height 20
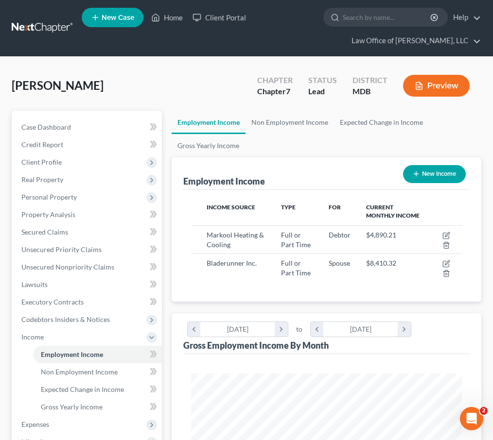
scroll to position [135, 290]
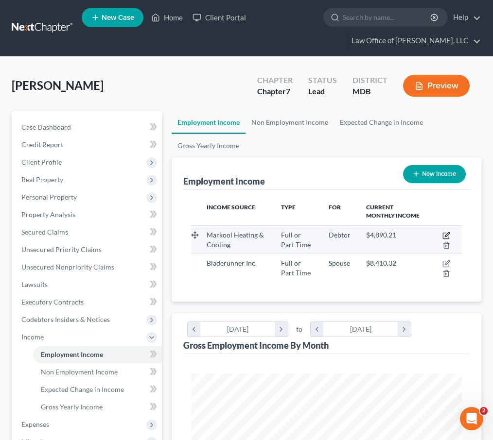
click at [443, 238] on icon "button" at bounding box center [446, 236] width 8 height 8
select select "0"
select select "21"
select select "3"
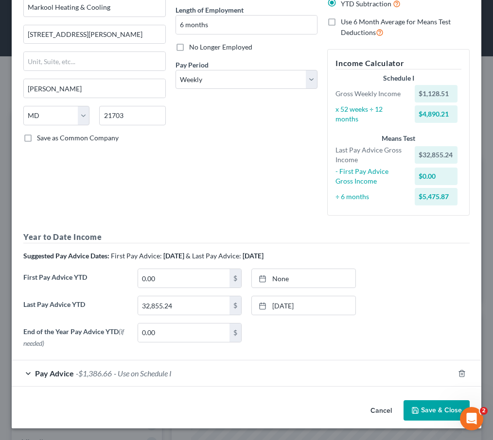
scroll to position [0, 0]
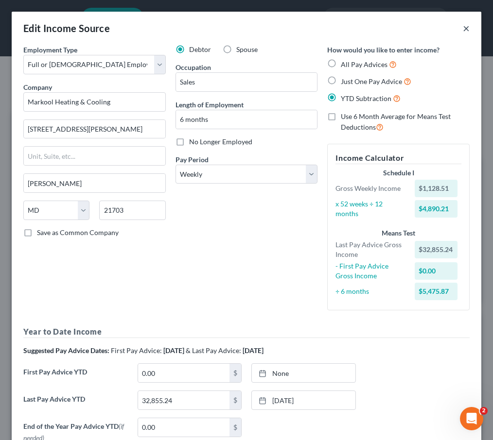
click at [465, 28] on button "×" at bounding box center [465, 28] width 7 height 12
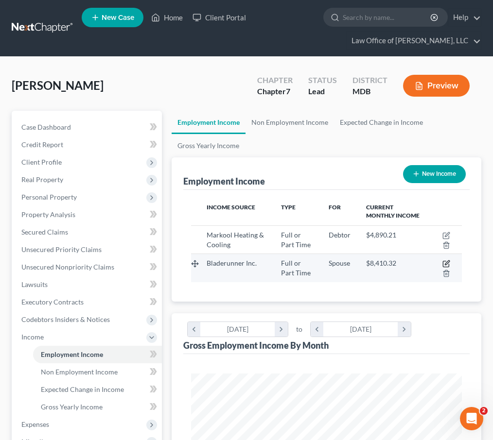
click at [448, 261] on icon "button" at bounding box center [447, 263] width 4 height 4
select select "0"
select select "21"
select select "0"
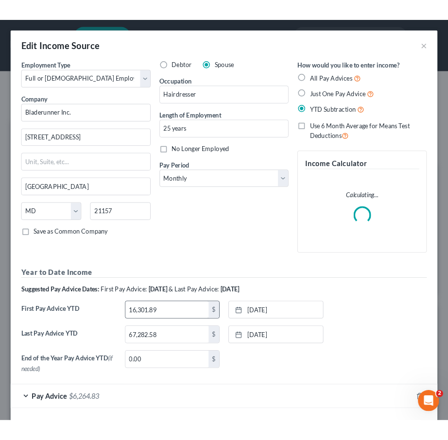
scroll to position [40, 0]
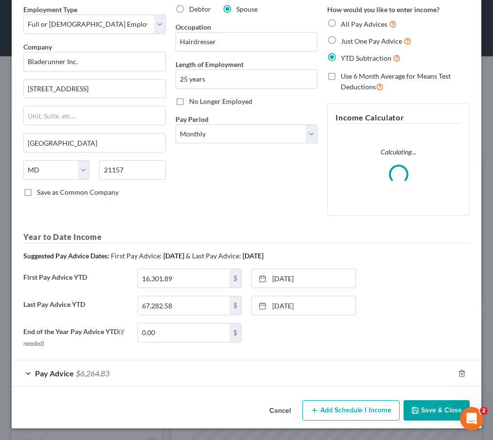
click at [417, 406] on button "Save & Close" at bounding box center [436, 410] width 66 height 20
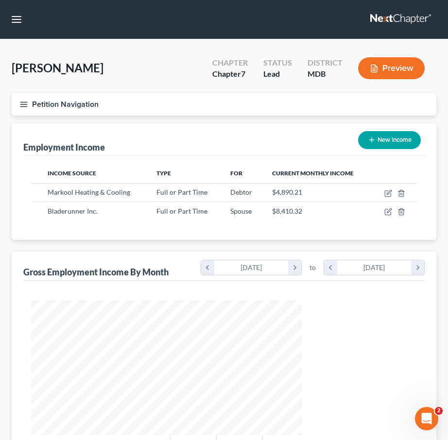
scroll to position [193, 405]
click at [24, 102] on icon "button" at bounding box center [23, 104] width 9 height 9
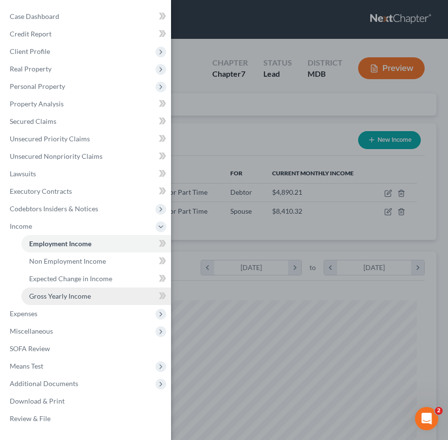
click at [42, 295] on span "Gross Yearly Income" at bounding box center [60, 296] width 62 height 8
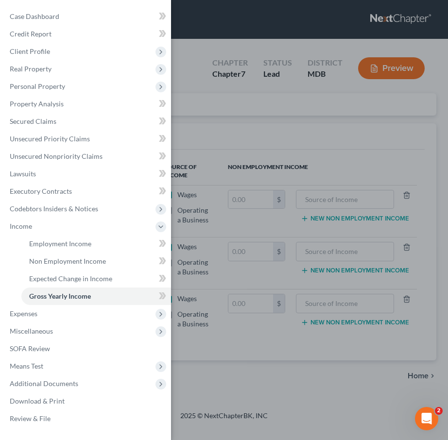
click at [213, 104] on div "Case Dashboard Payments Invoices Payments Payments Credit Report Client Profile" at bounding box center [224, 220] width 448 height 440
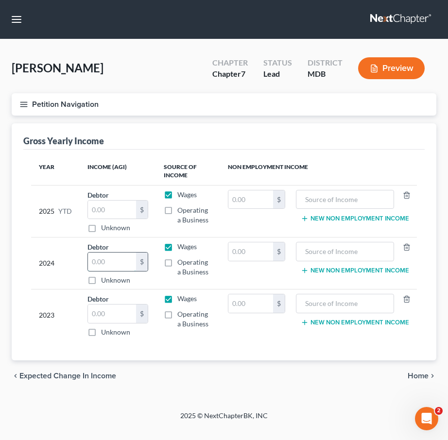
click at [109, 264] on input "text" at bounding box center [112, 262] width 48 height 18
click at [100, 261] on input "28,837.48" at bounding box center [112, 262] width 48 height 18
type input "2,837.48"
